Goal: Task Accomplishment & Management: Manage account settings

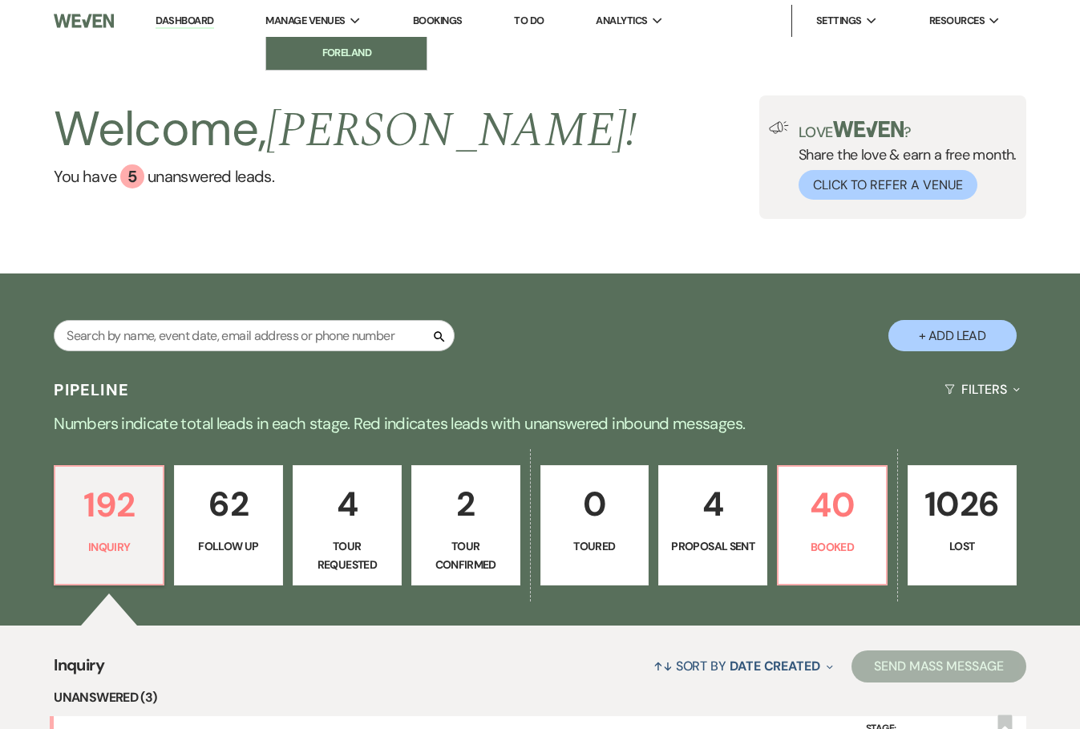
click at [341, 47] on li "Foreland" at bounding box center [346, 53] width 144 height 16
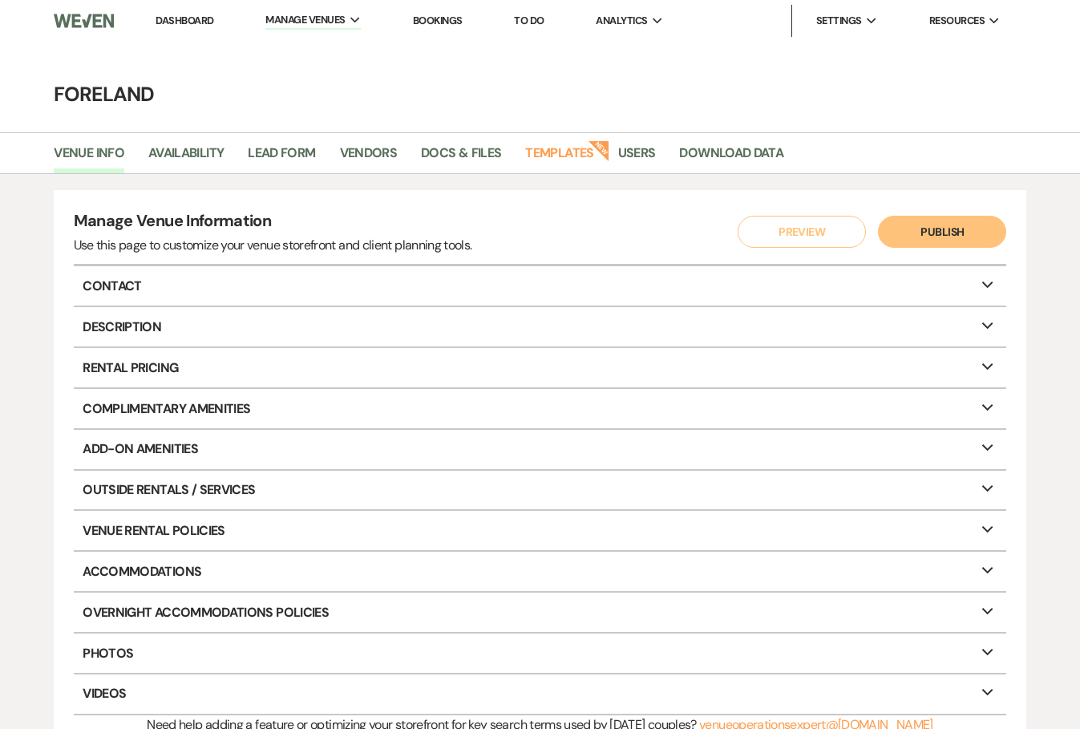
click at [450, 18] on link "Bookings" at bounding box center [438, 21] width 50 height 14
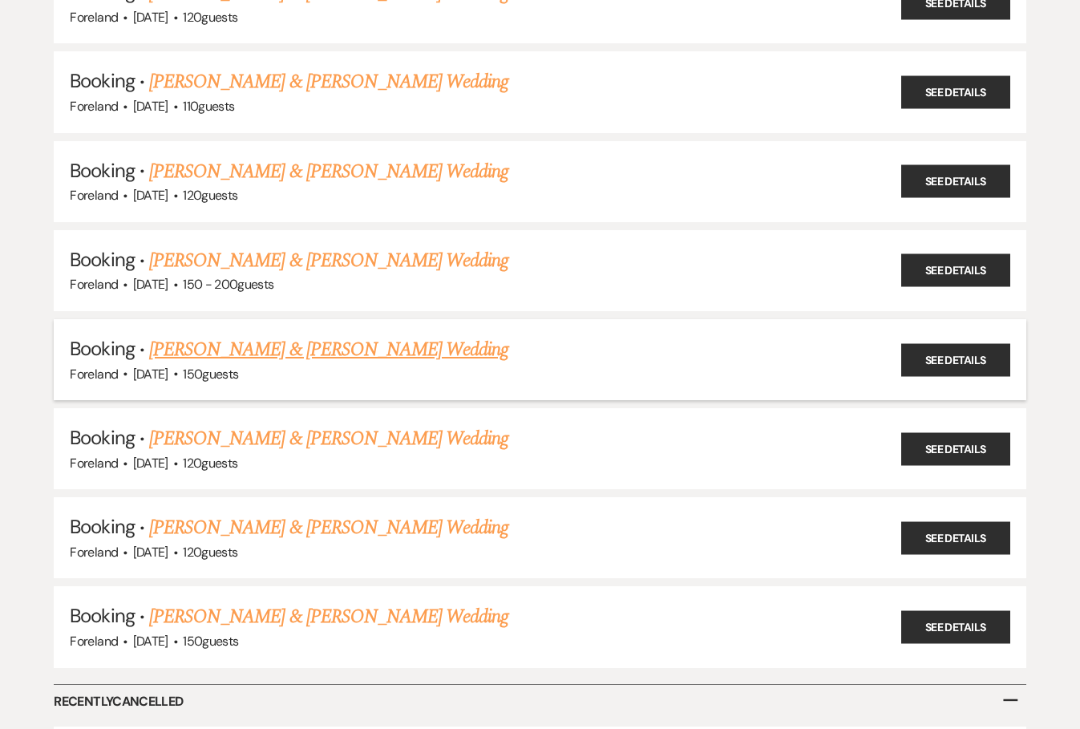
scroll to position [481, 0]
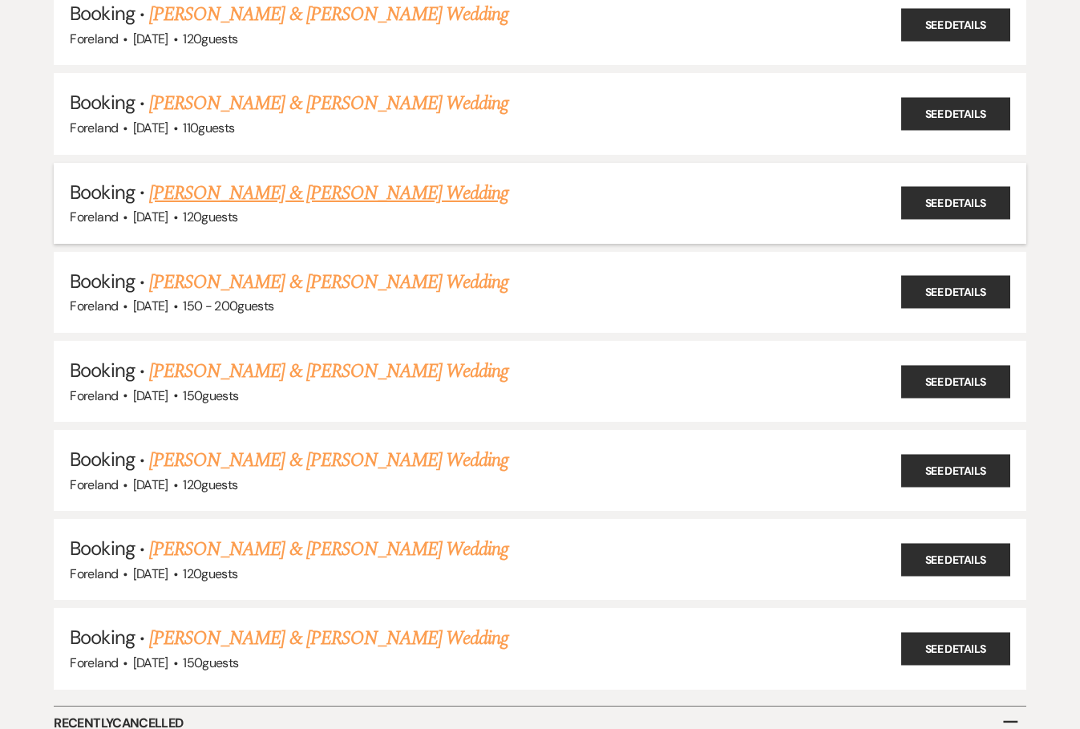
click at [316, 185] on link "[PERSON_NAME] & [PERSON_NAME] Wedding" at bounding box center [328, 193] width 359 height 29
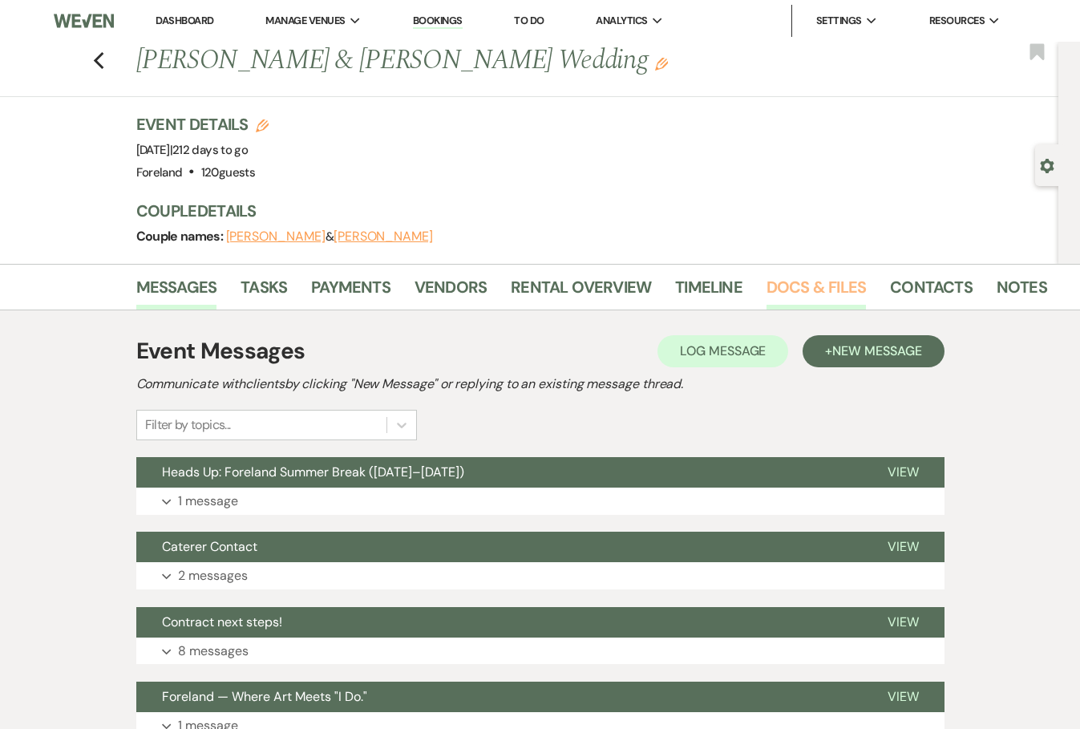
click at [824, 288] on link "Docs & Files" at bounding box center [816, 291] width 99 height 35
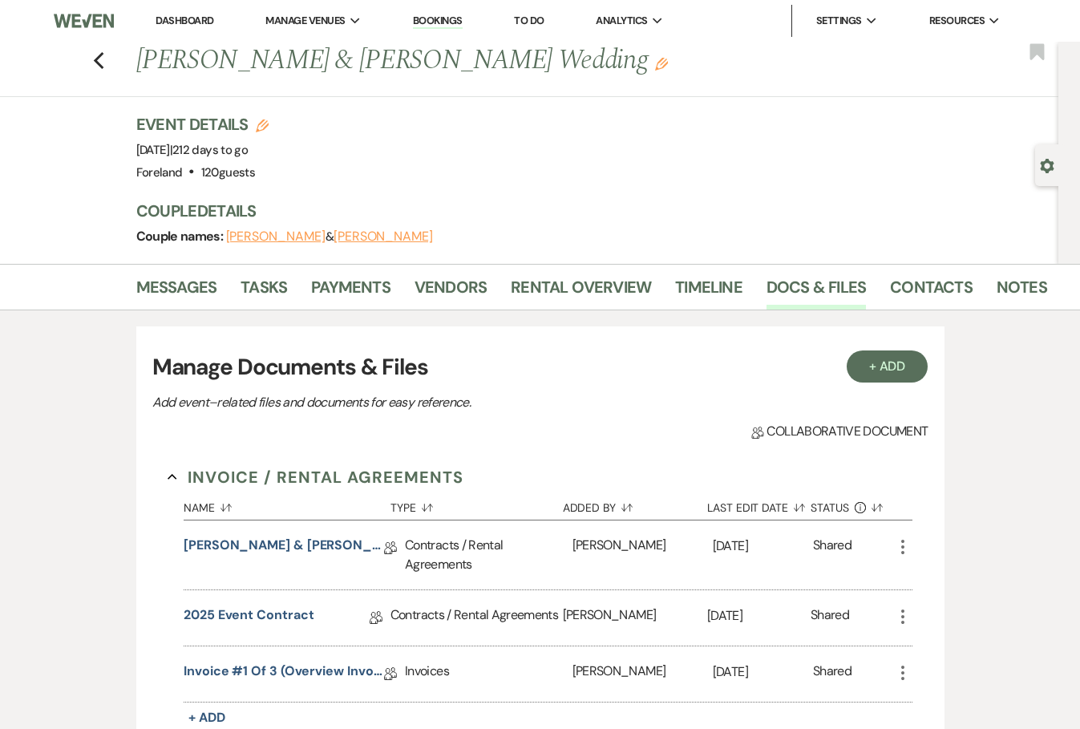
scroll to position [109, 0]
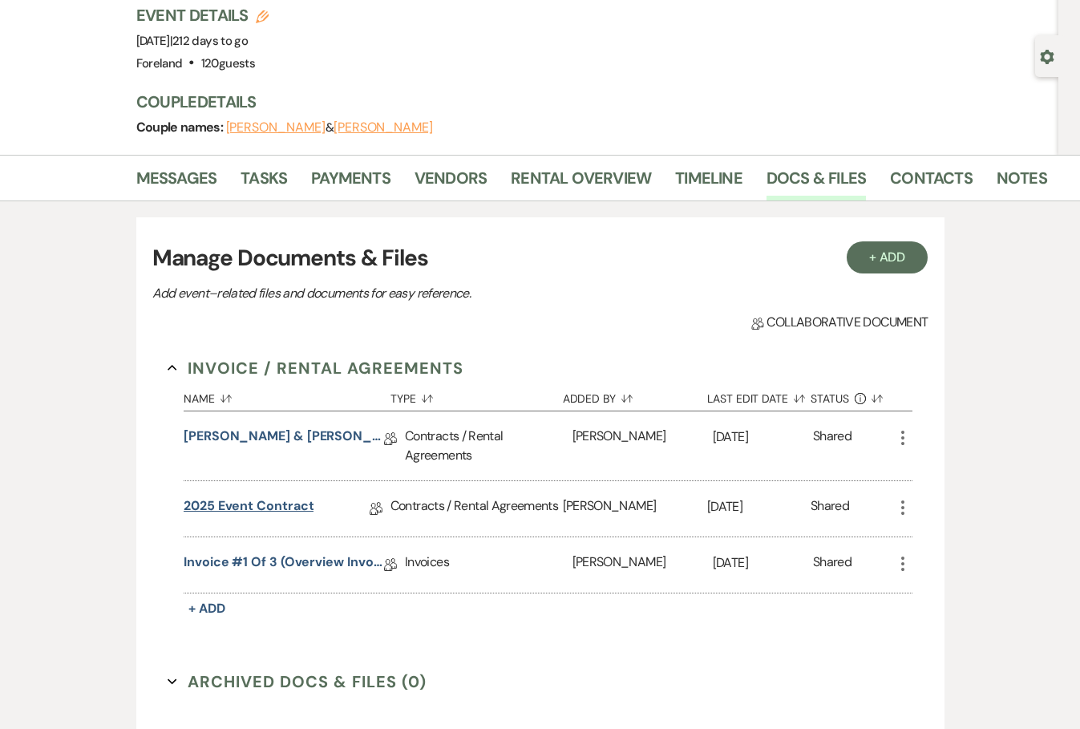
click at [270, 499] on link "2025 Event Contract" at bounding box center [249, 508] width 130 height 25
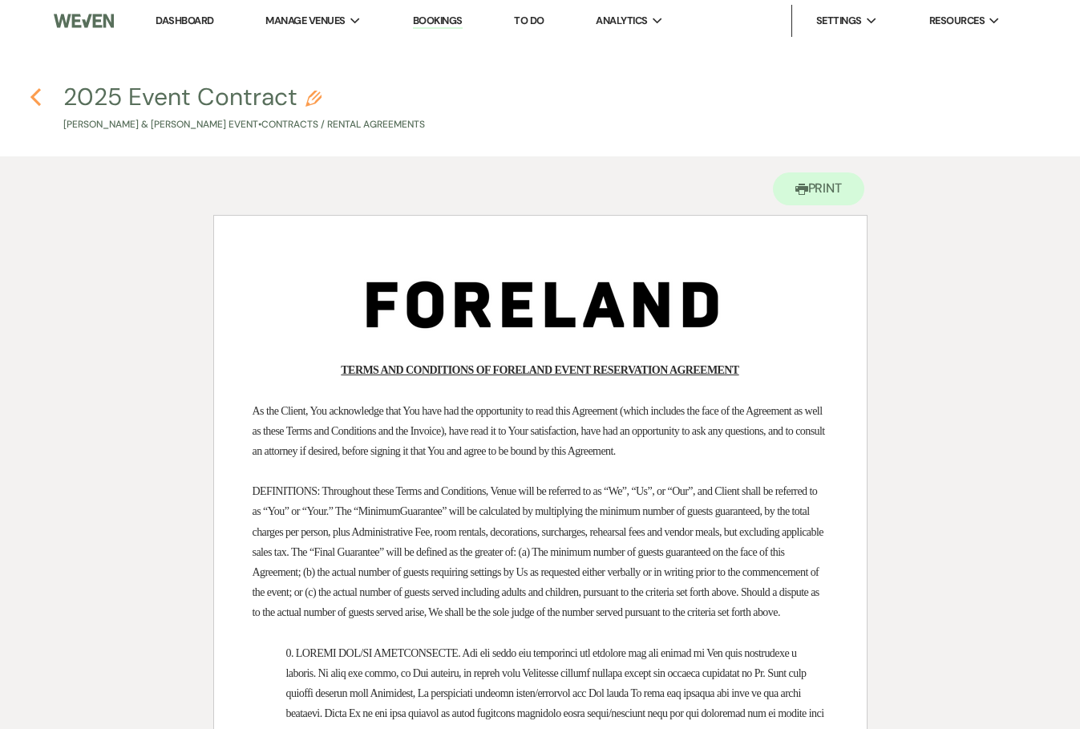
click at [41, 94] on icon "Previous" at bounding box center [36, 96] width 12 height 19
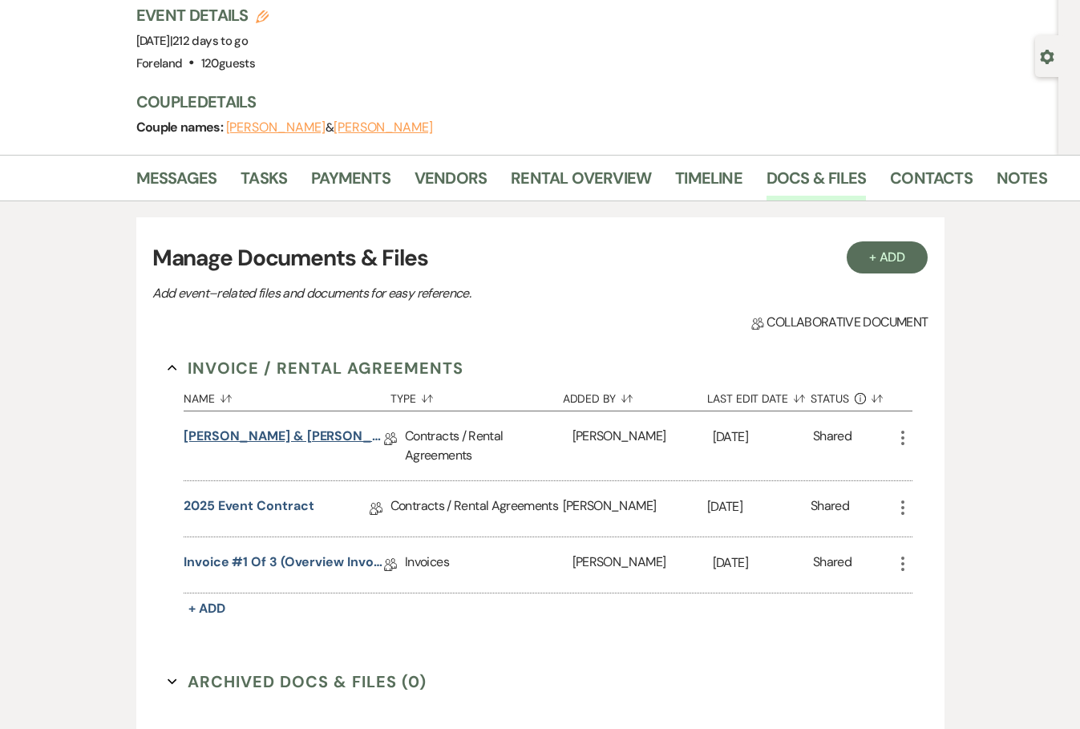
click at [334, 431] on link "[PERSON_NAME] & [PERSON_NAME]’s Wedding Agreement Cover Page" at bounding box center [284, 439] width 200 height 25
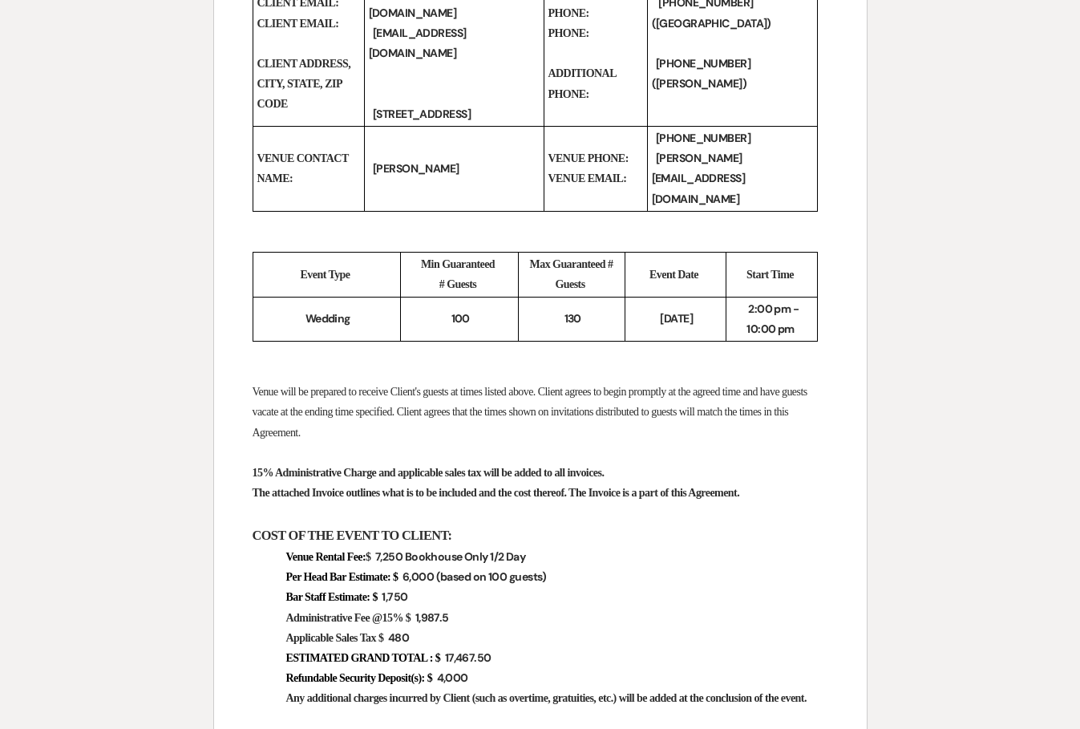
scroll to position [682, 0]
